Goal: Complete application form

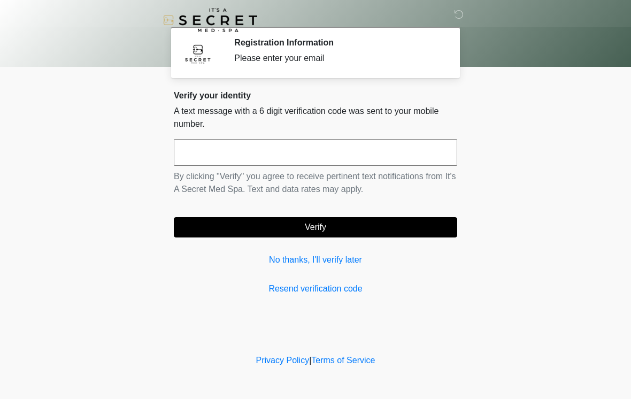
click at [264, 149] on input "text" at bounding box center [316, 152] width 284 height 27
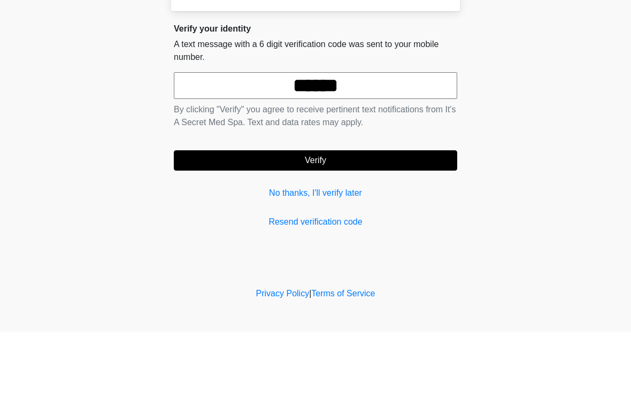
type input "******"
click at [326, 217] on button "Verify" at bounding box center [316, 227] width 284 height 20
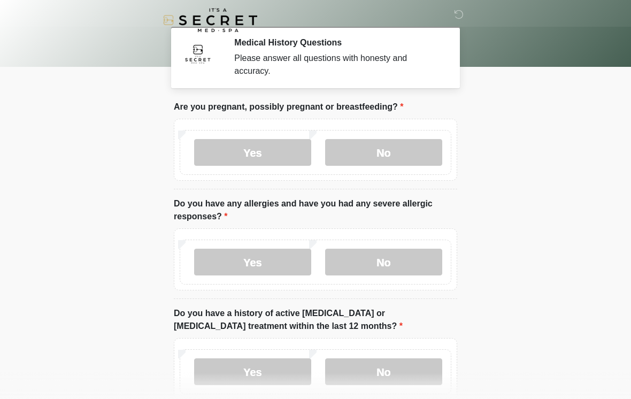
click at [396, 153] on label "No" at bounding box center [383, 152] width 117 height 27
click at [388, 263] on label "No" at bounding box center [383, 262] width 117 height 27
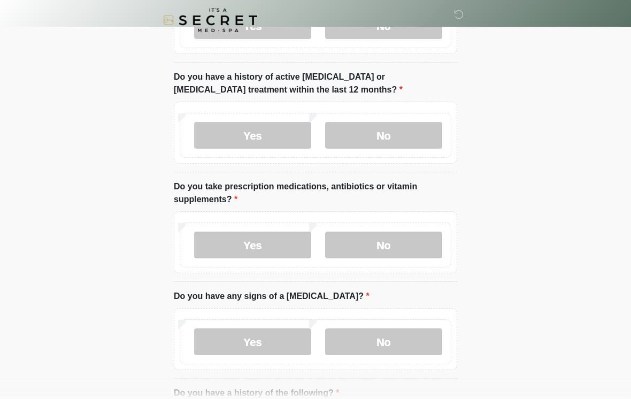
scroll to position [236, 0]
click at [401, 135] on label "No" at bounding box center [383, 135] width 117 height 27
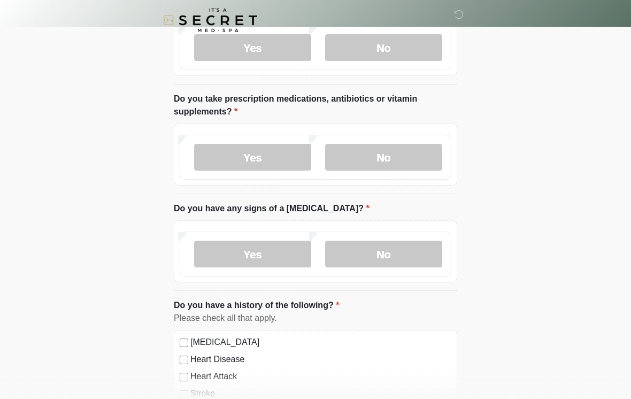
scroll to position [324, 0]
click at [394, 152] on label "No" at bounding box center [383, 157] width 117 height 27
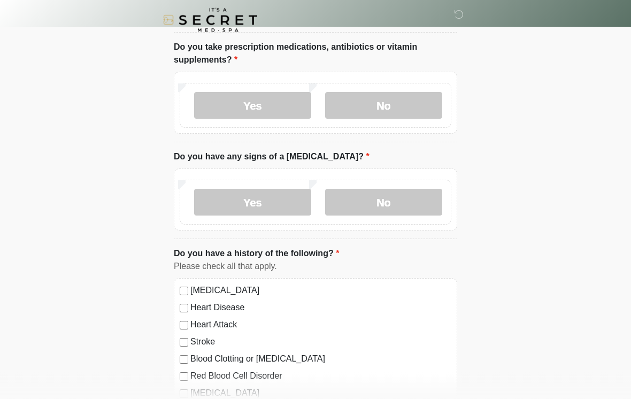
scroll to position [376, 0]
click at [382, 199] on label "No" at bounding box center [383, 202] width 117 height 27
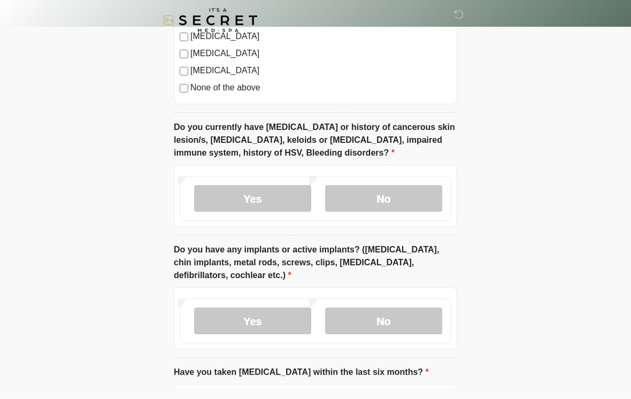
scroll to position [777, 0]
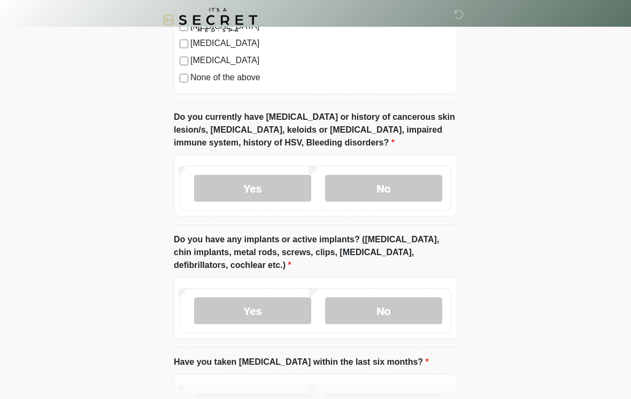
click at [412, 189] on label "No" at bounding box center [383, 188] width 117 height 27
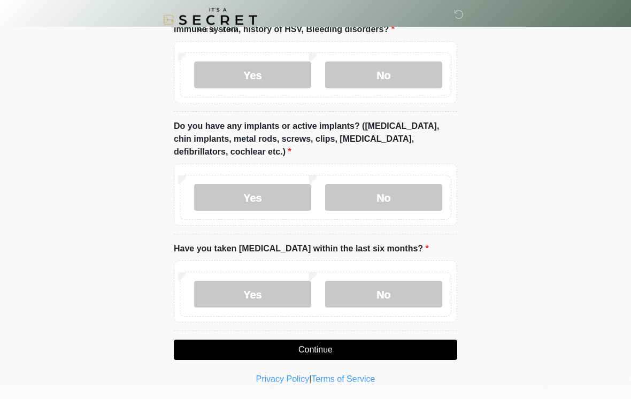
scroll to position [891, 0]
click at [282, 195] on label "Yes" at bounding box center [252, 197] width 117 height 27
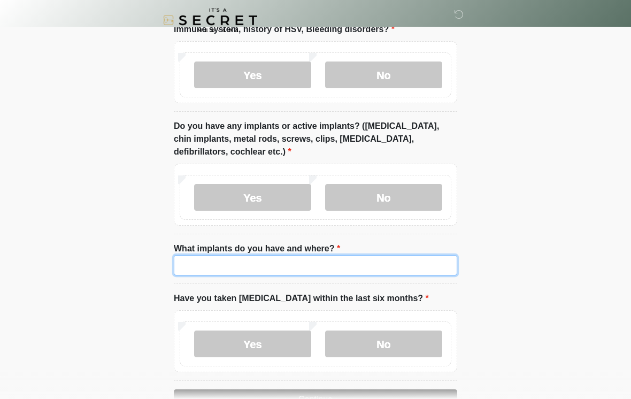
click at [256, 260] on input "What implants do you have and where?" at bounding box center [316, 265] width 284 height 20
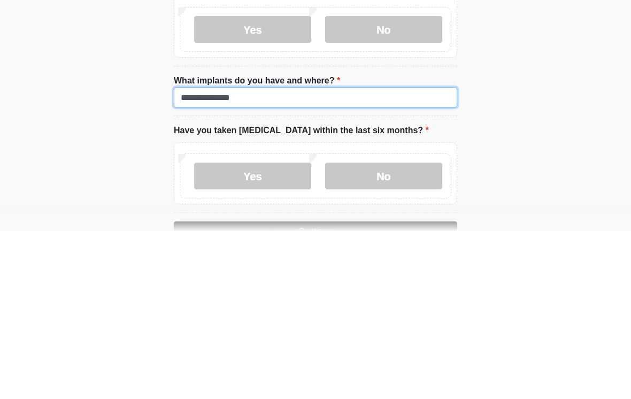
type input "**********"
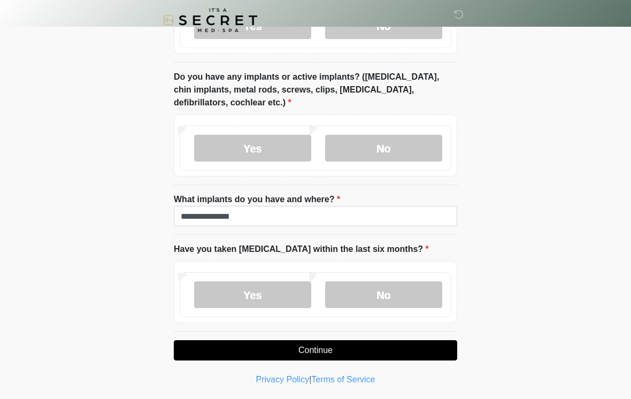
click at [403, 299] on label "No" at bounding box center [383, 294] width 117 height 27
click at [348, 355] on button "Continue" at bounding box center [316, 350] width 284 height 20
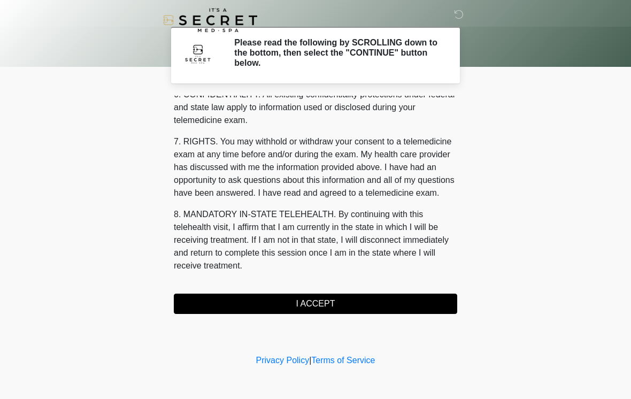
scroll to position [435, 0]
click at [346, 306] on button "I ACCEPT" at bounding box center [316, 304] width 284 height 20
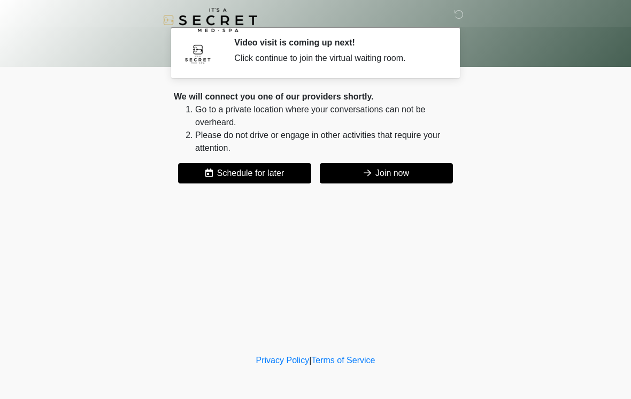
click at [387, 177] on button "Join now" at bounding box center [386, 173] width 133 height 20
